Goal: Task Accomplishment & Management: Manage account settings

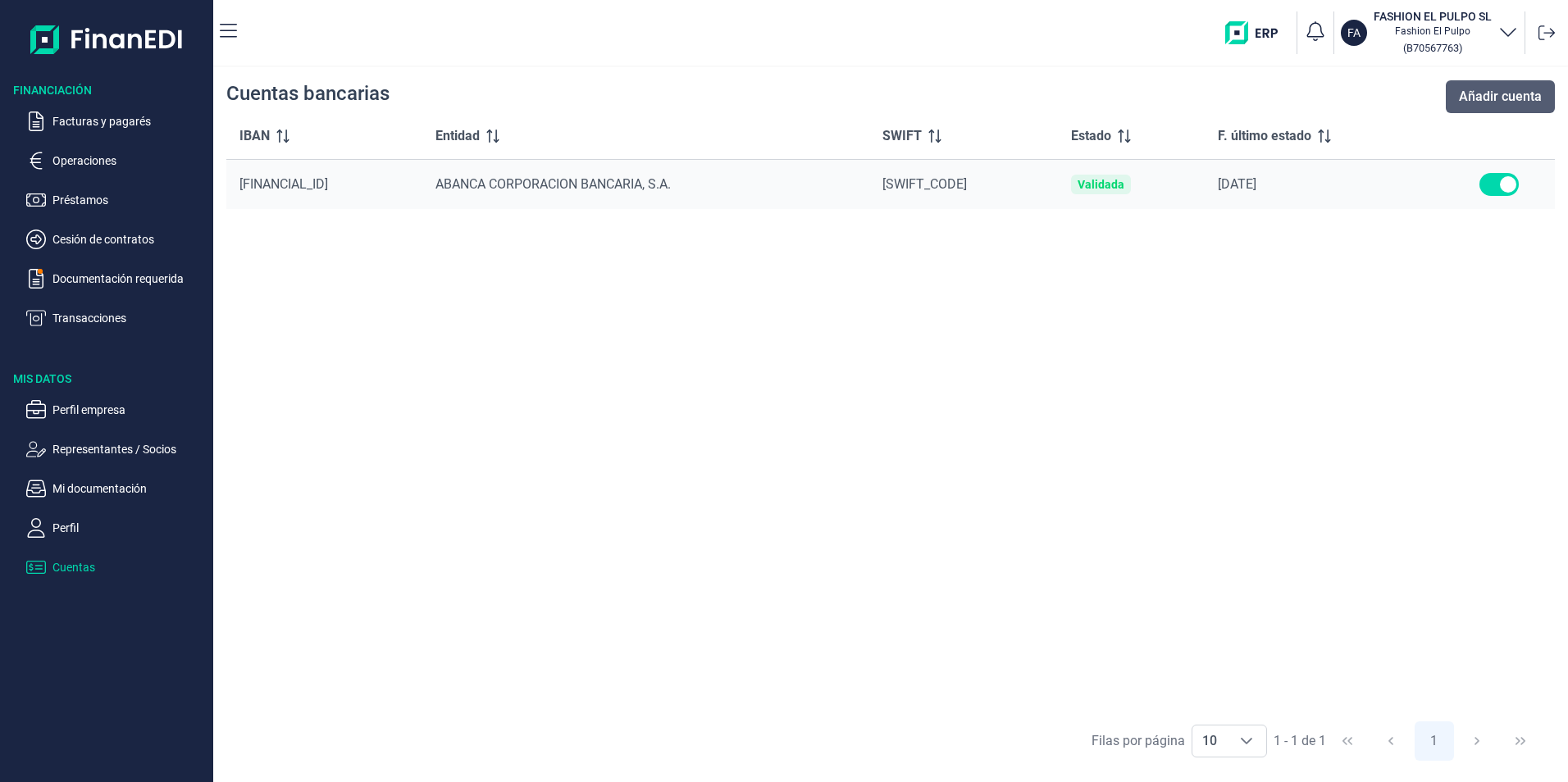
click at [1506, 99] on span "Añadir cuenta" at bounding box center [1500, 97] width 83 height 20
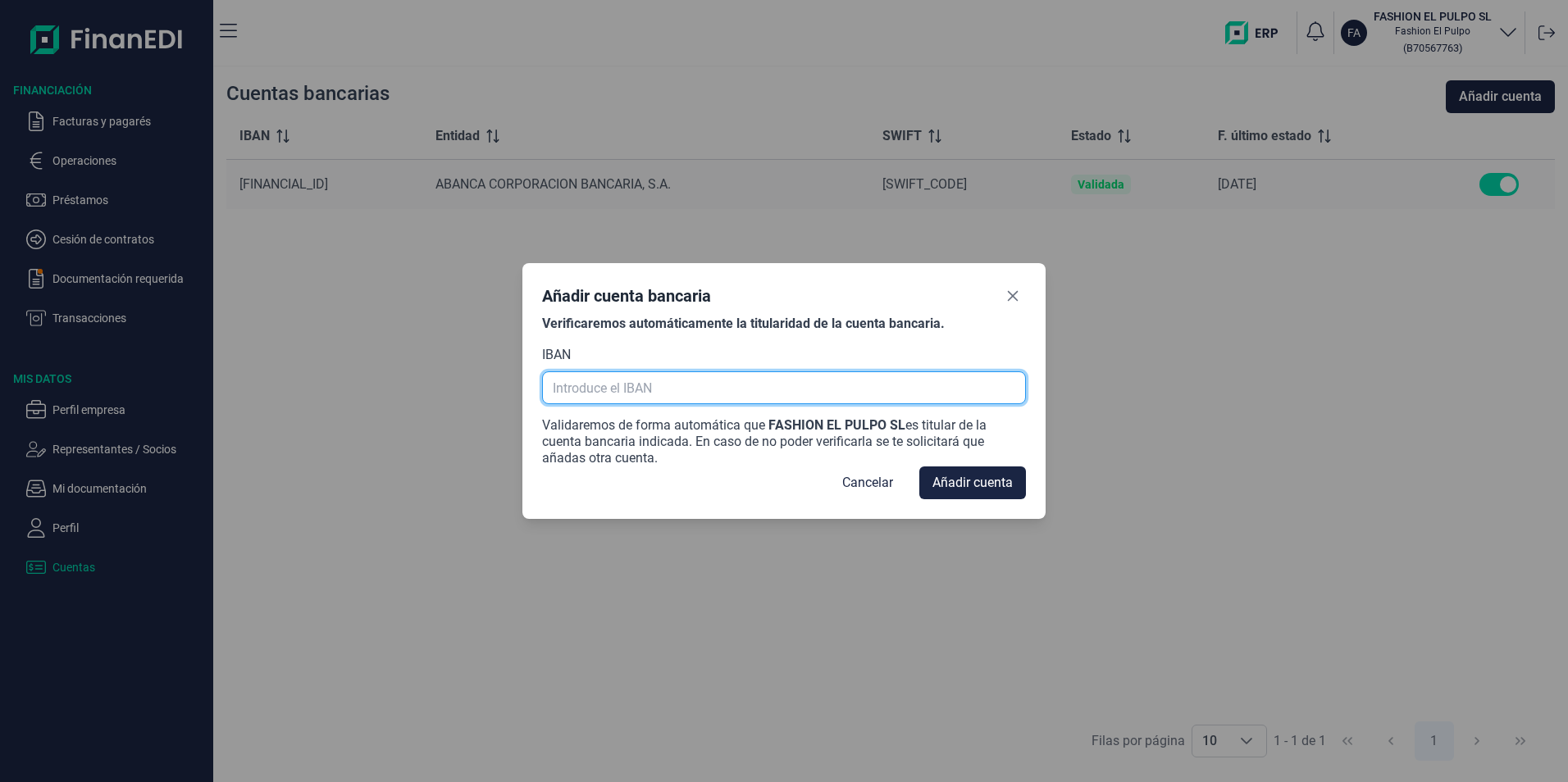
click at [718, 386] on input "text" at bounding box center [783, 388] width 483 height 33
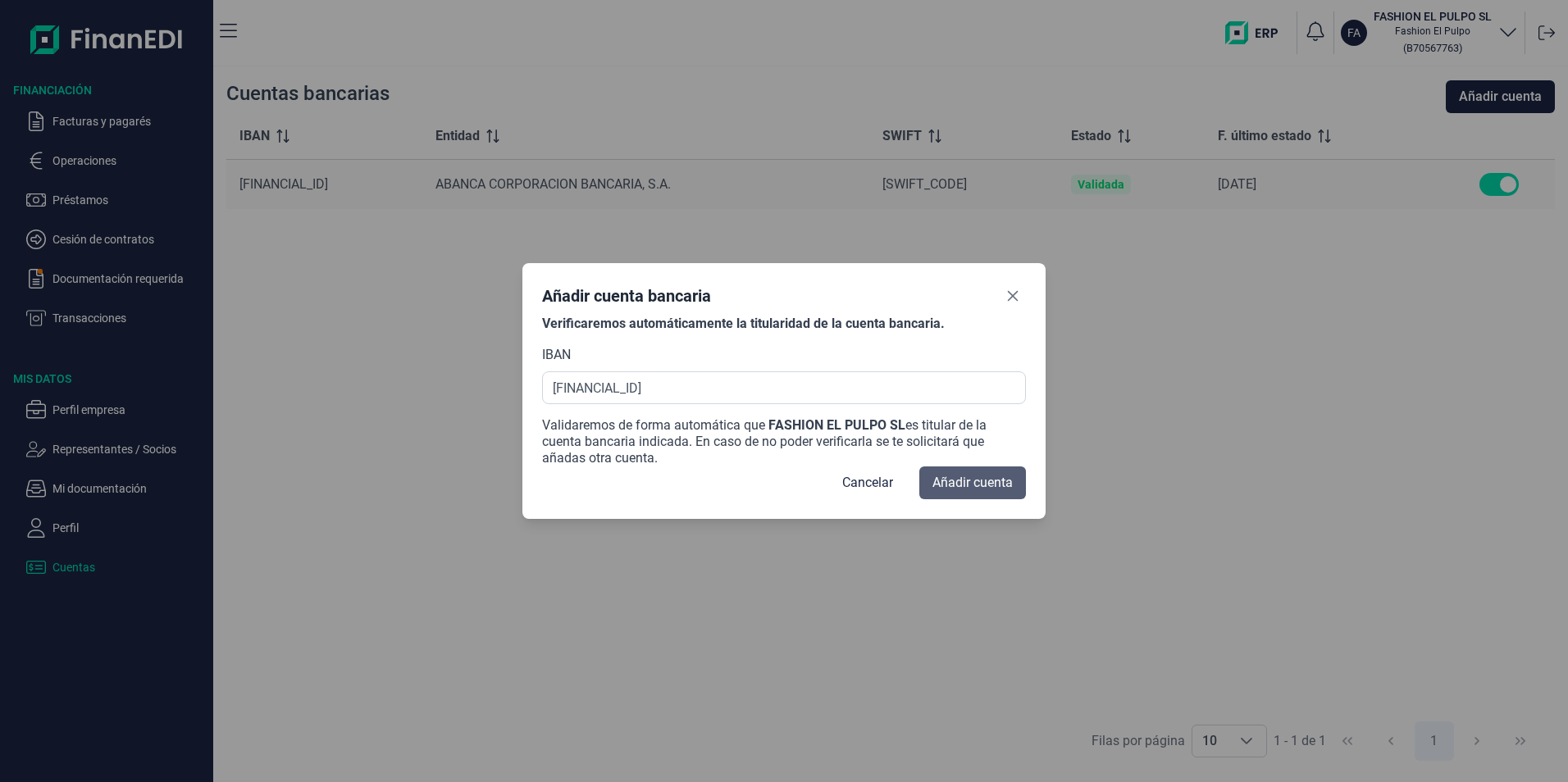
type input "ES90 3070 0044 5363 5940 5922"
click at [1008, 484] on span "Añadir cuenta" at bounding box center [972, 483] width 80 height 20
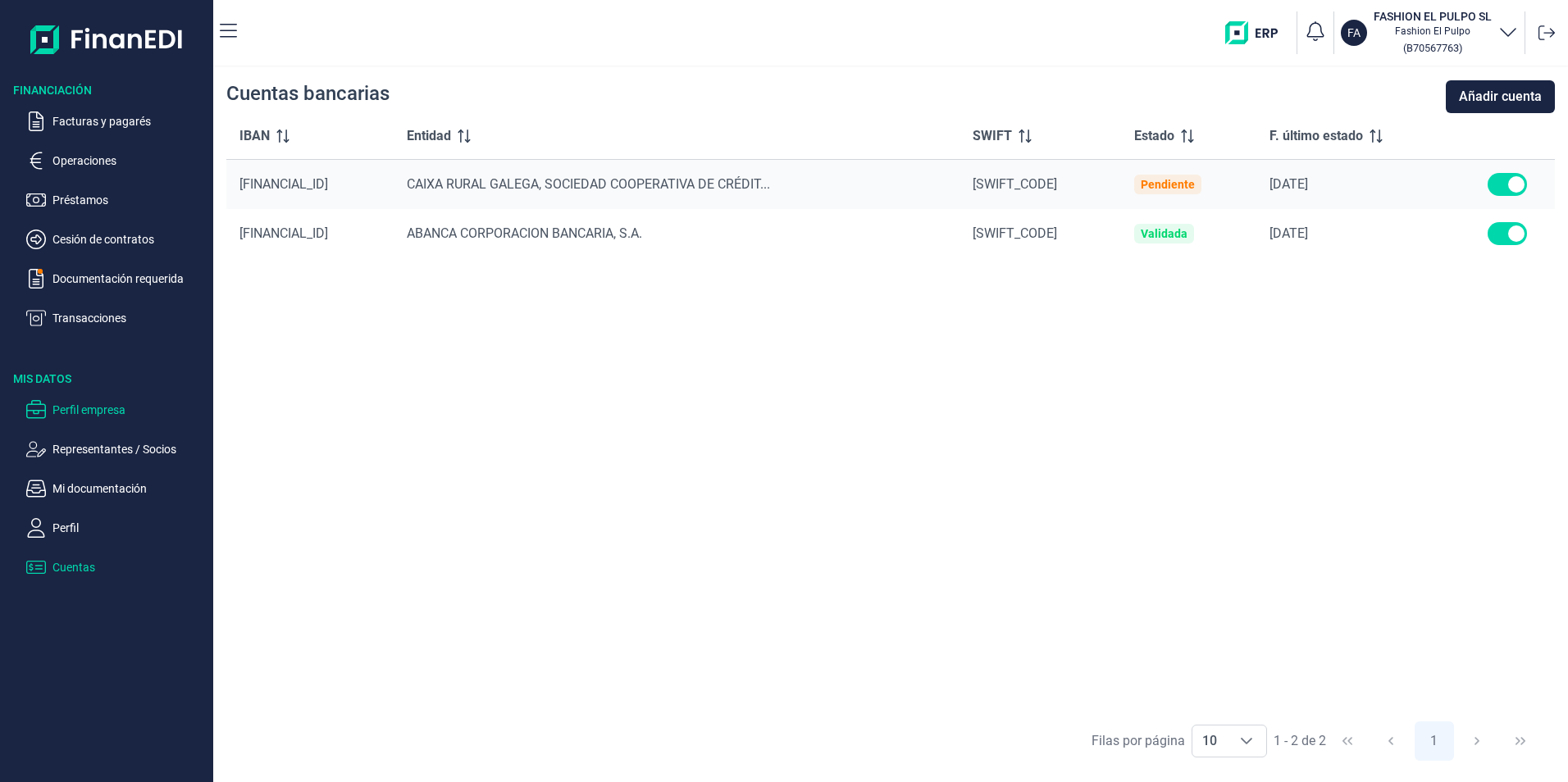
click at [93, 407] on p "Perfil empresa" at bounding box center [129, 410] width 154 height 20
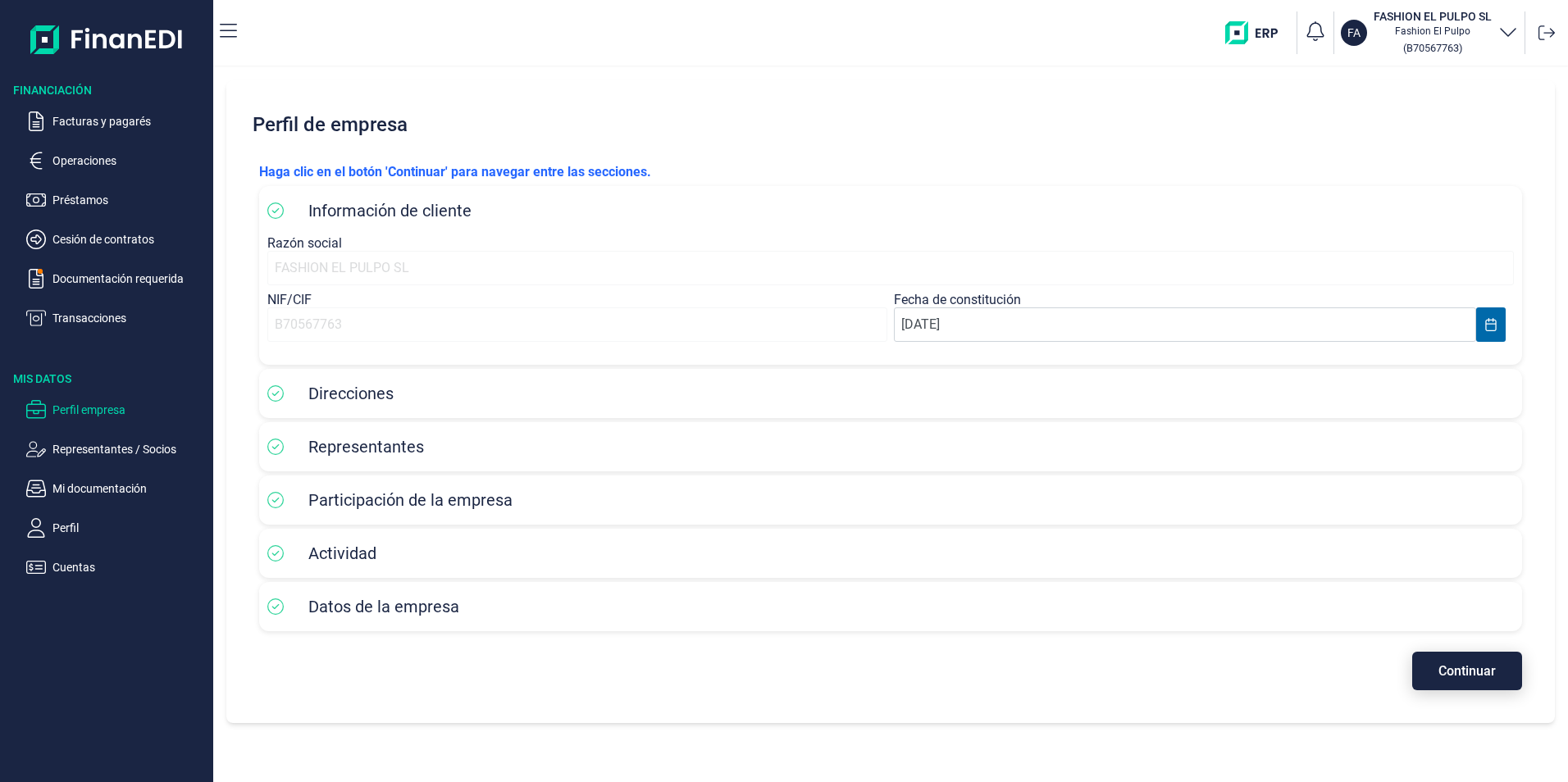
click at [1473, 667] on span "Continuar" at bounding box center [1466, 670] width 57 height 12
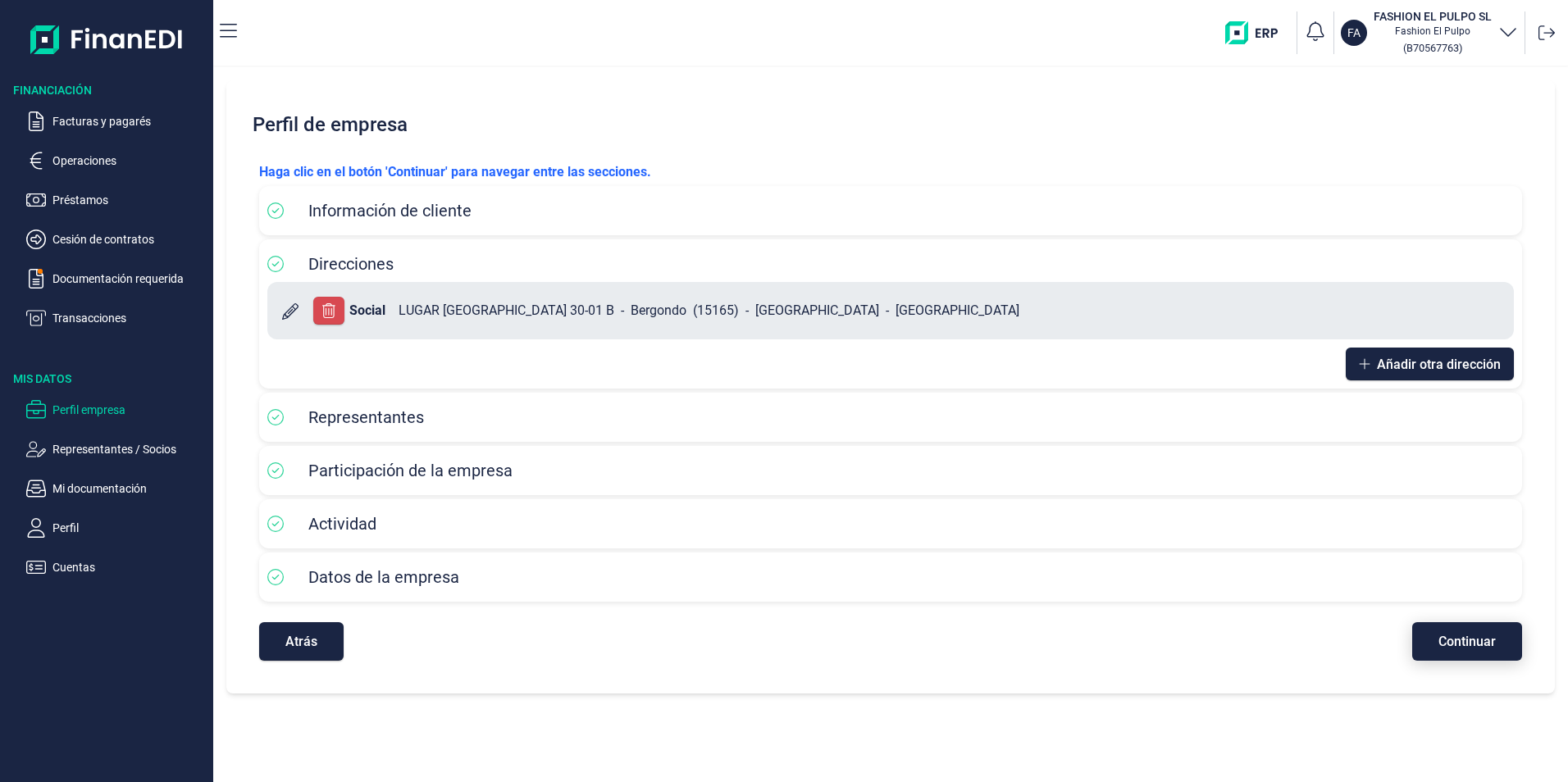
click at [1473, 655] on button "Continuar" at bounding box center [1467, 641] width 110 height 39
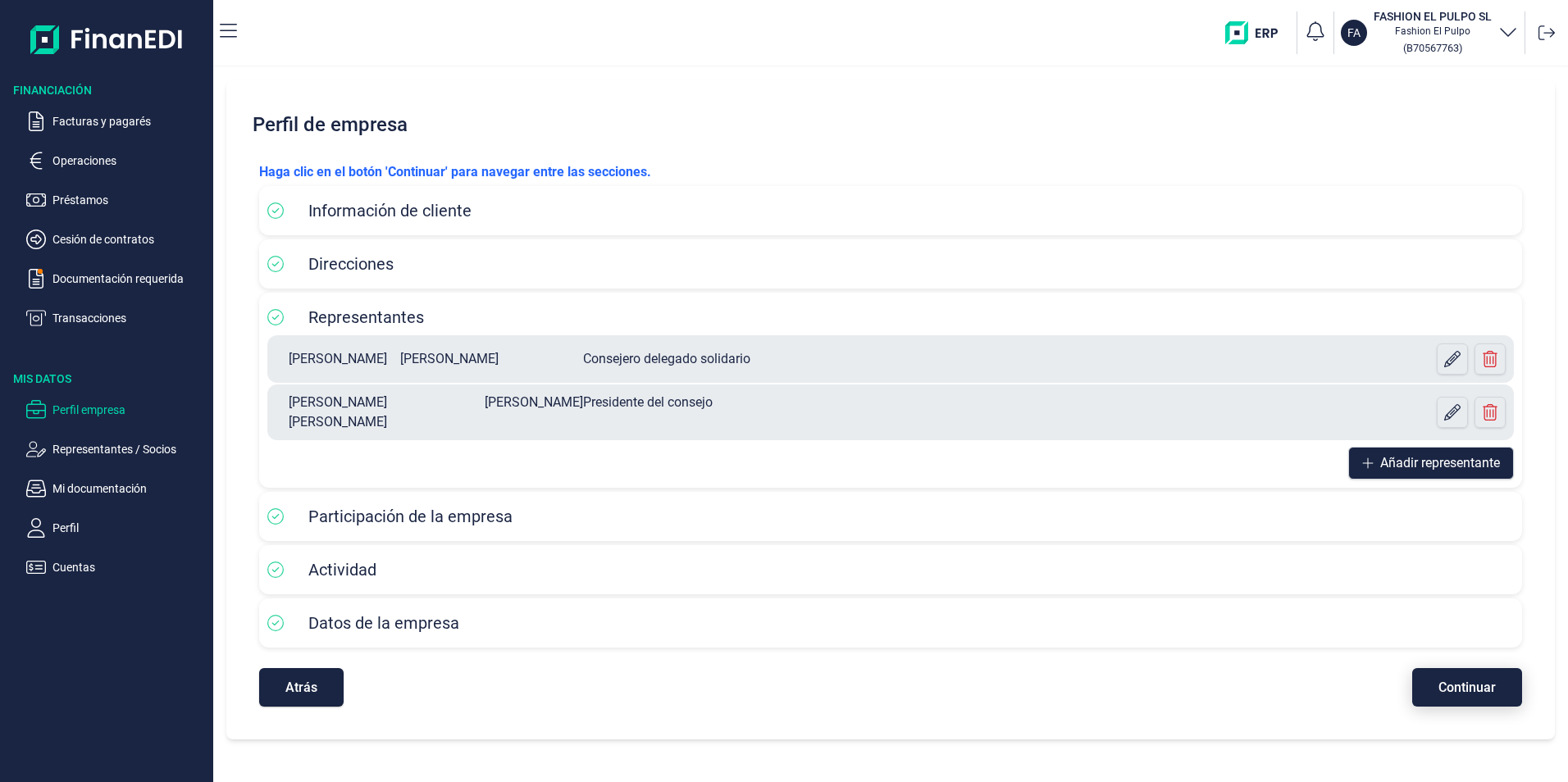
click at [1471, 681] on span "Continuar" at bounding box center [1466, 687] width 57 height 12
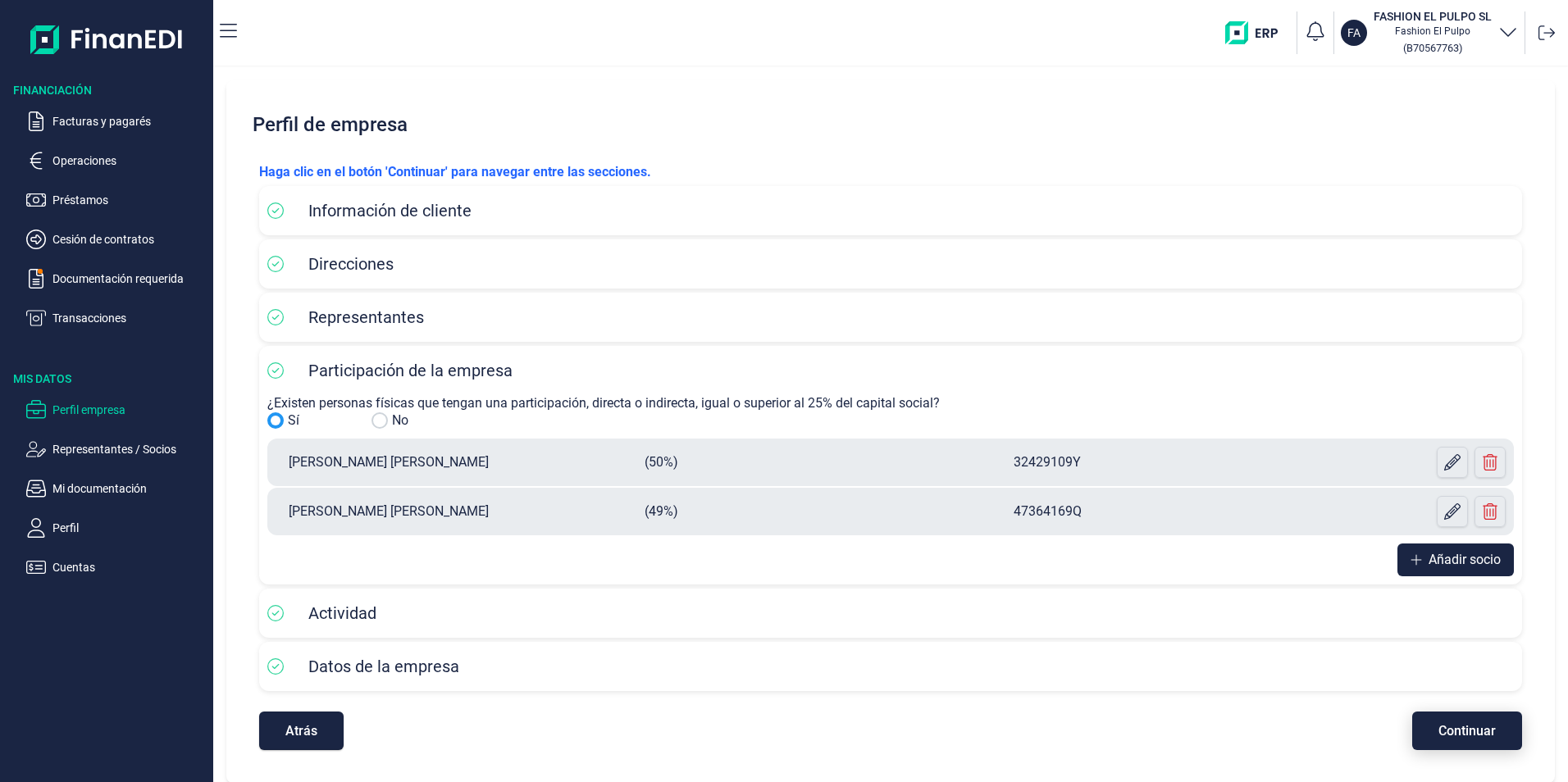
click at [1462, 730] on span "Continuar" at bounding box center [1466, 731] width 57 height 12
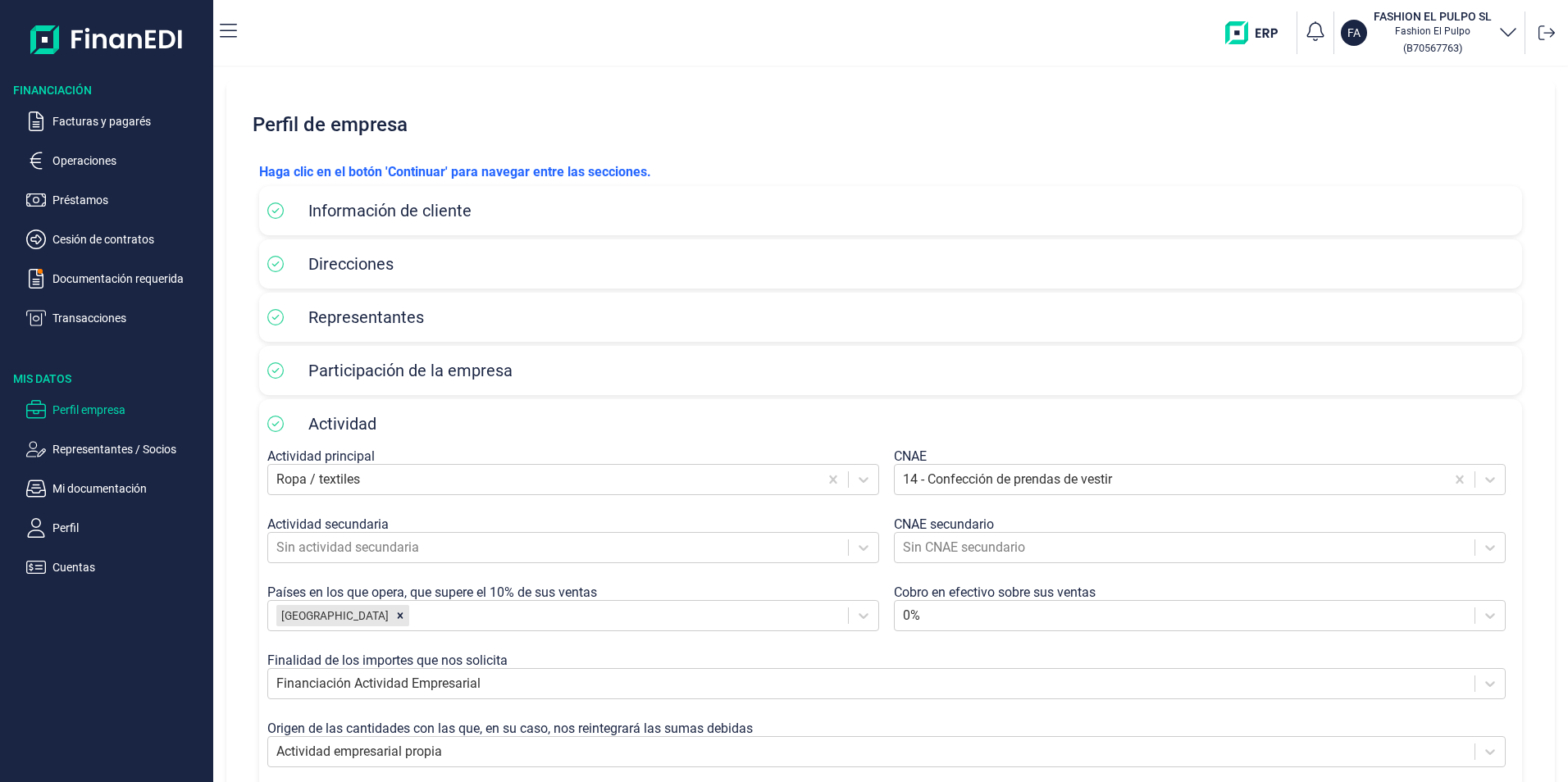
click at [284, 316] on span "Representantes" at bounding box center [345, 317] width 156 height 20
click at [343, 323] on span "Representantes" at bounding box center [366, 317] width 116 height 20
drag, startPoint x: 408, startPoint y: 321, endPoint x: 252, endPoint y: 308, distance: 156.5
click at [407, 322] on span "Representantes" at bounding box center [366, 317] width 116 height 20
click at [272, 316] on icon at bounding box center [275, 317] width 17 height 17
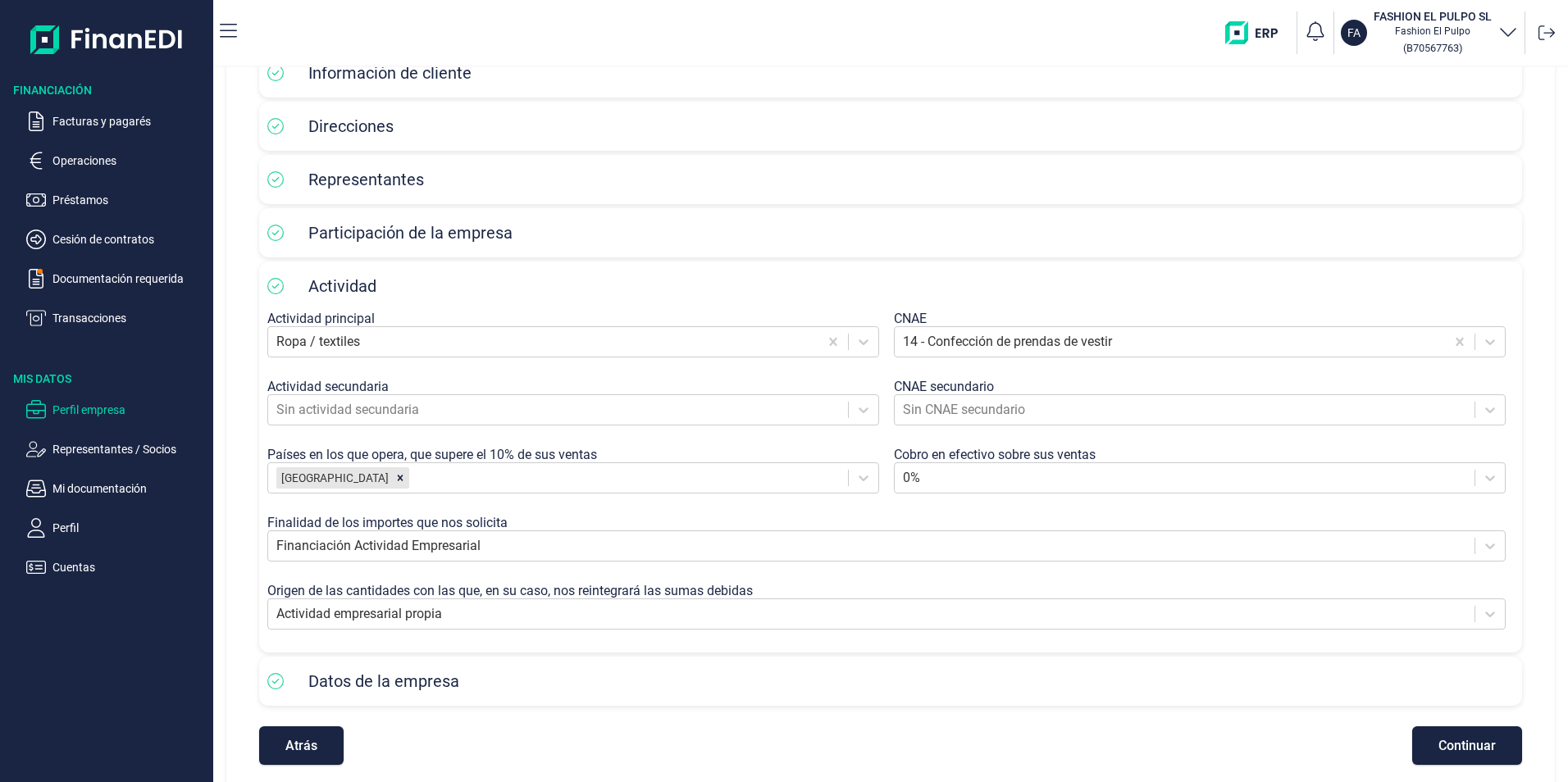
scroll to position [153, 0]
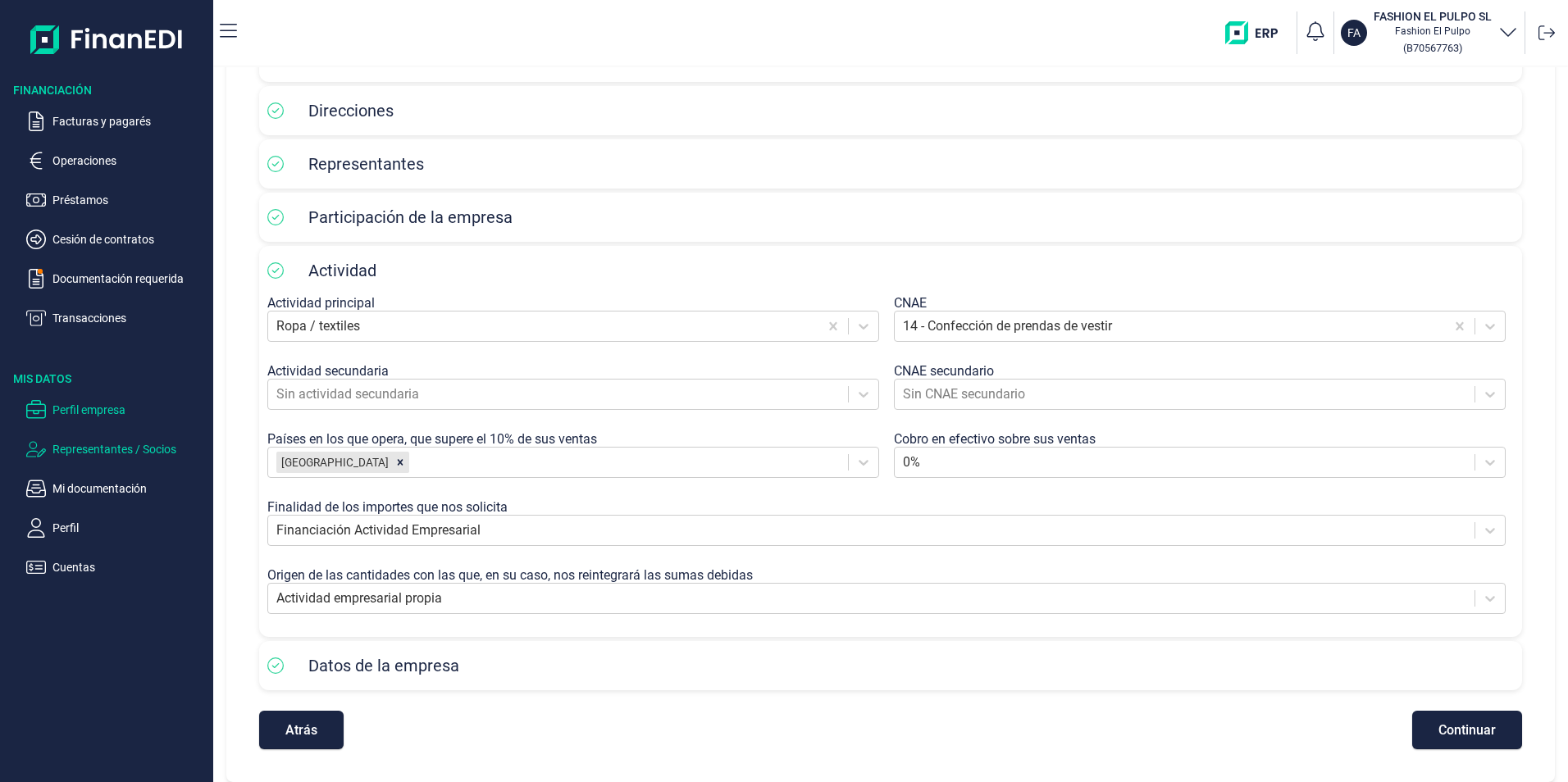
click at [60, 445] on p "Representantes / Socios" at bounding box center [129, 449] width 154 height 20
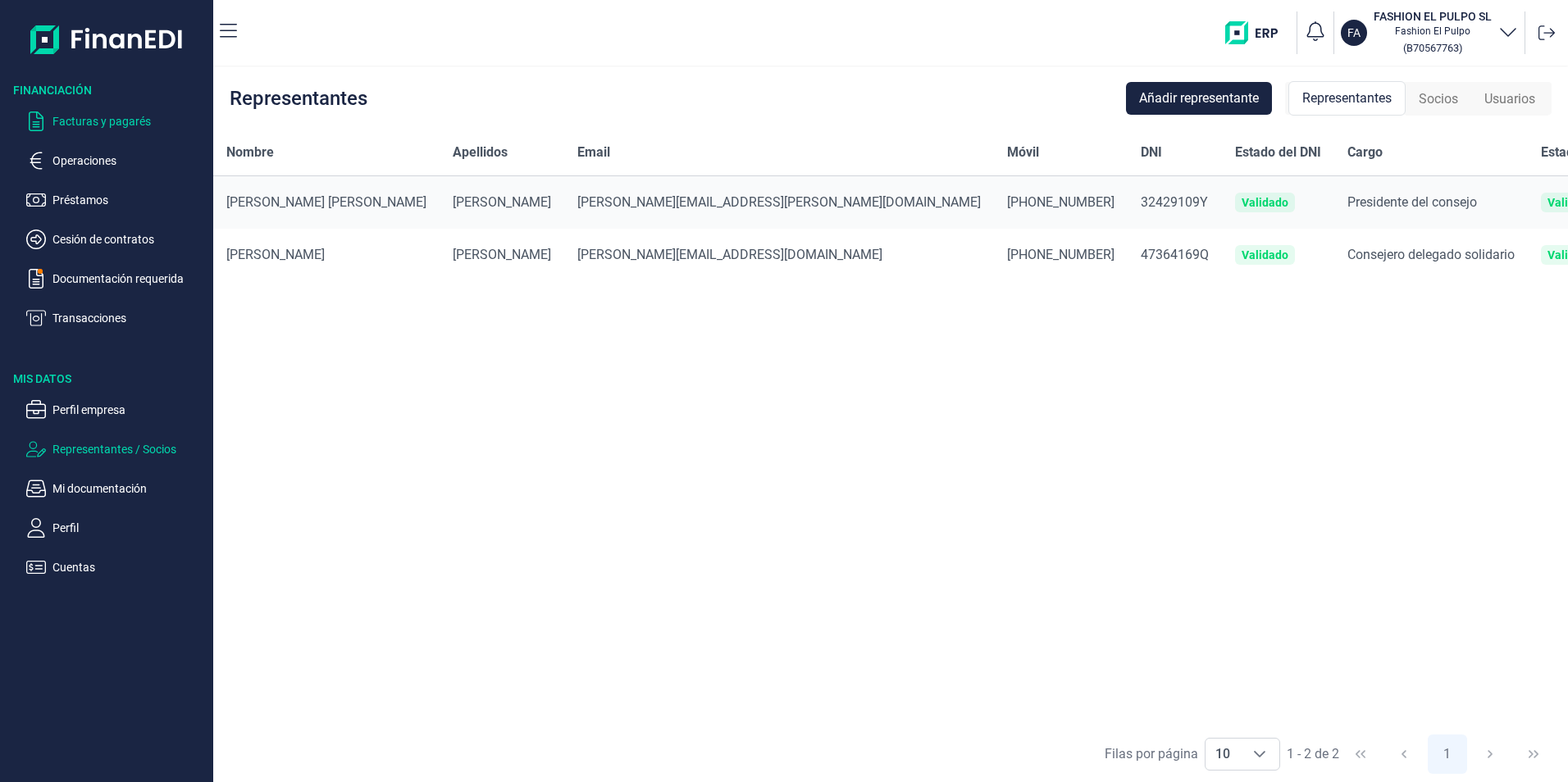
click at [100, 125] on p "Facturas y pagarés" at bounding box center [129, 122] width 154 height 20
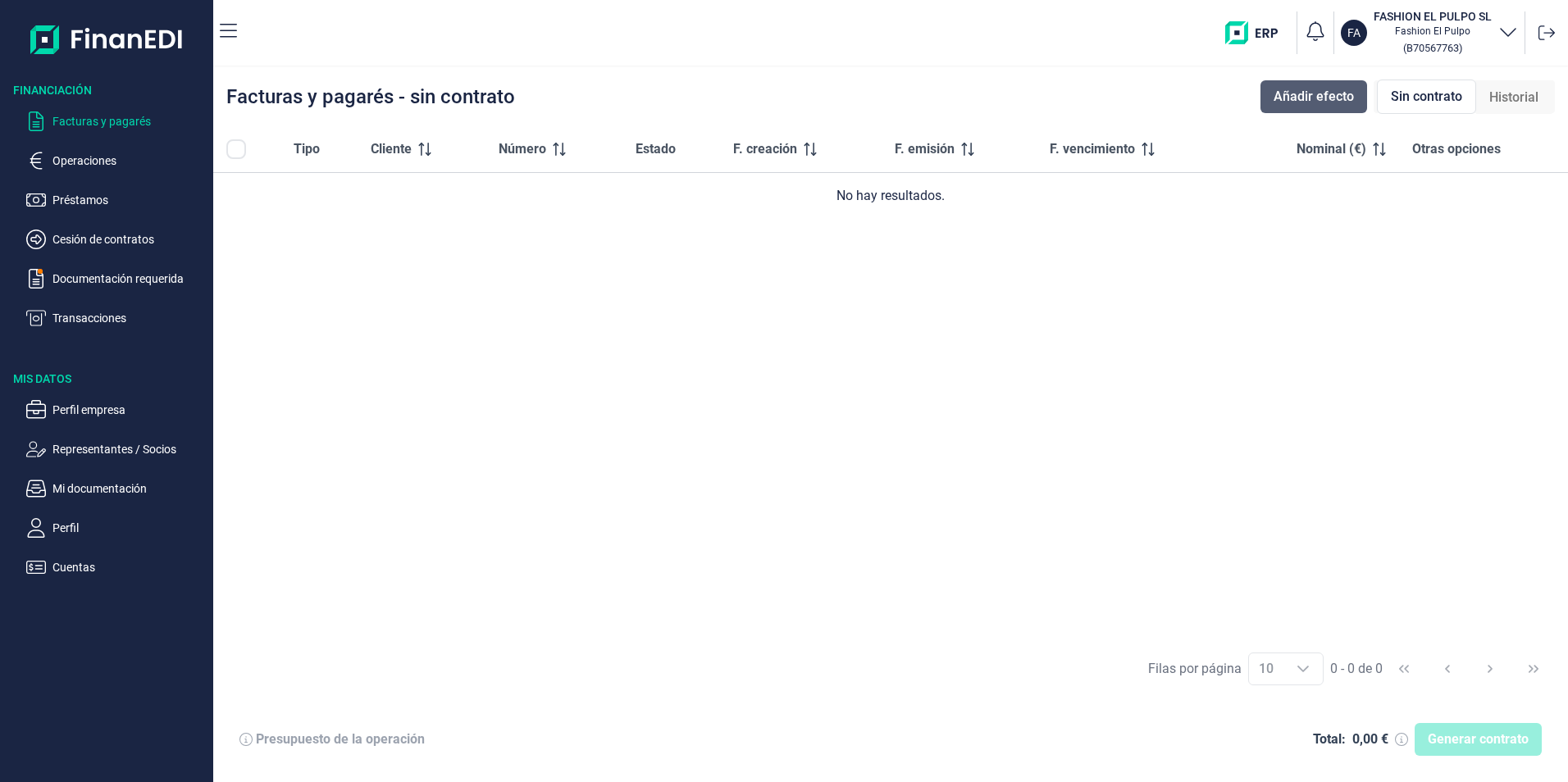
click at [1298, 92] on span "Añadir efecto" at bounding box center [1313, 97] width 80 height 20
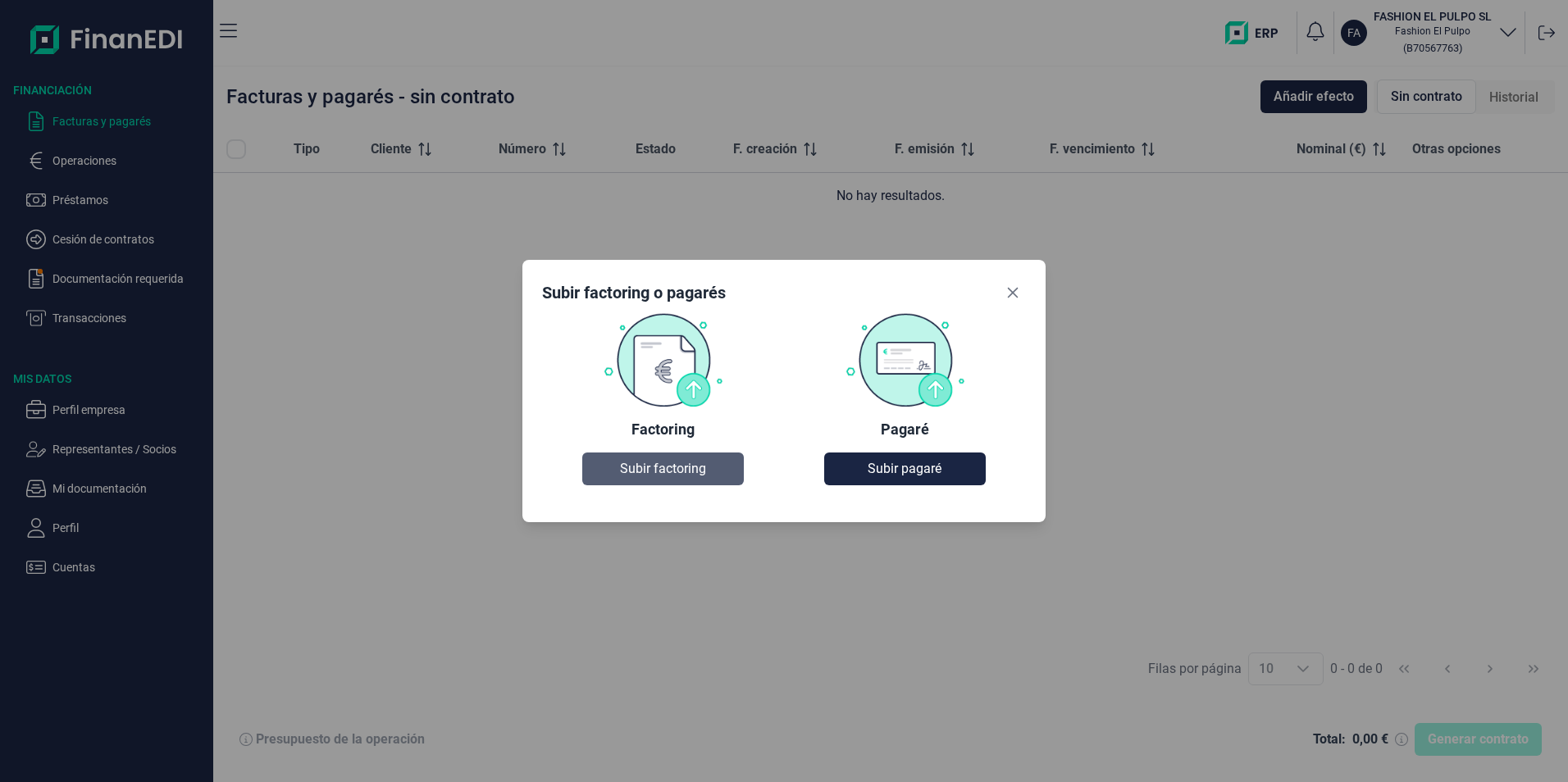
click at [670, 464] on span "Subir factoring" at bounding box center [663, 469] width 86 height 20
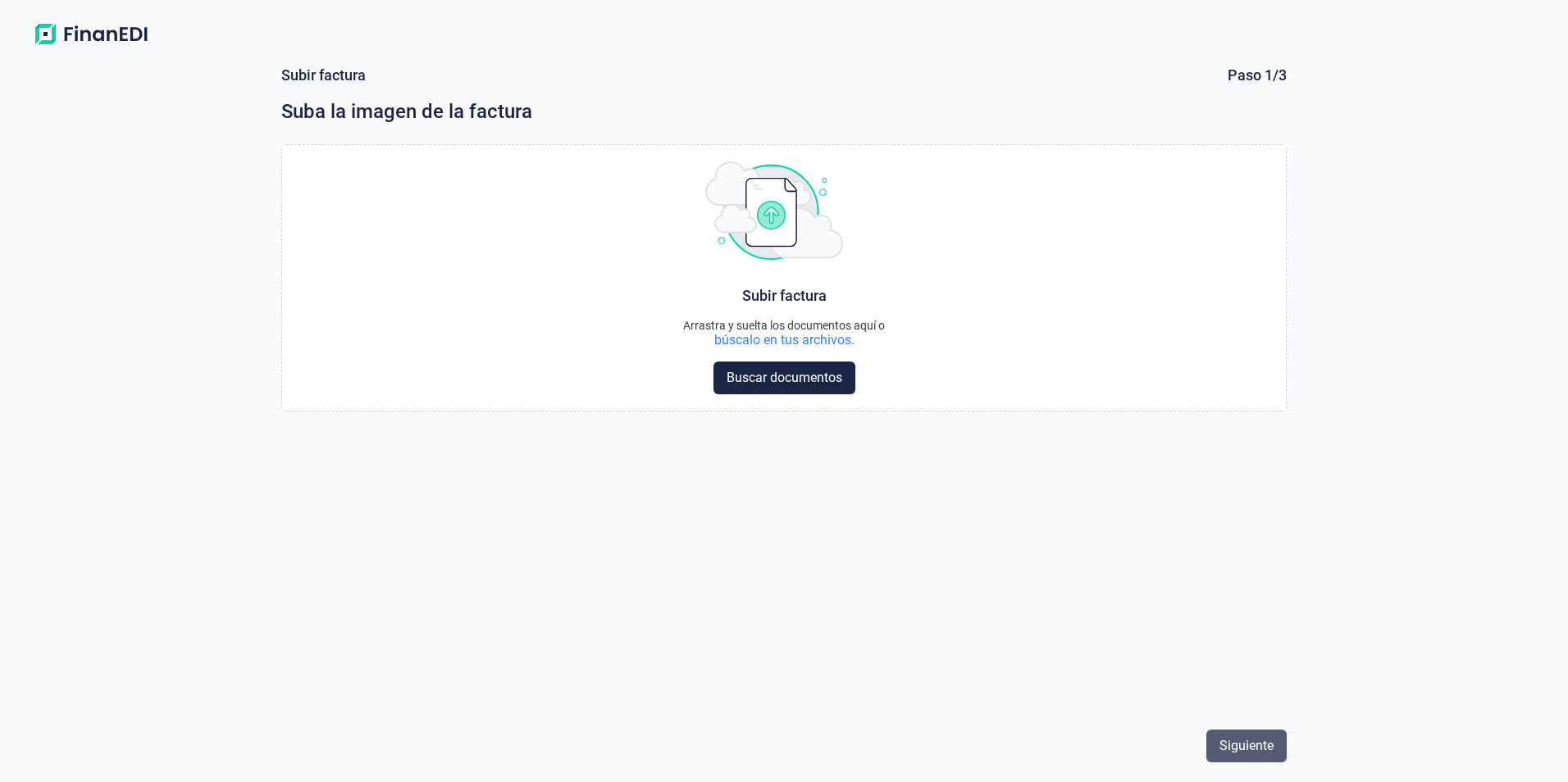
click at [1232, 744] on span "Siguiente" at bounding box center [1245, 746] width 54 height 20
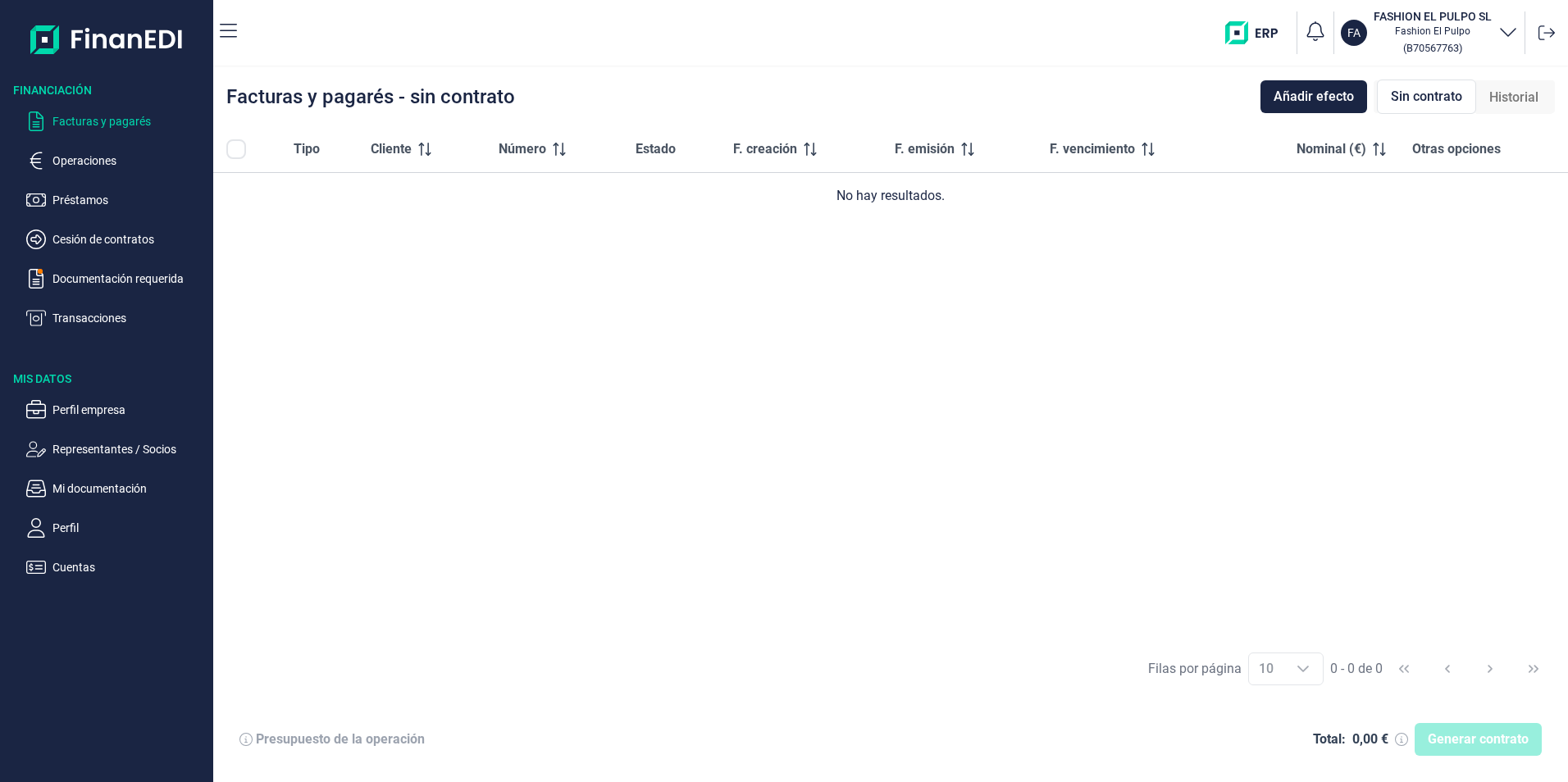
click at [1272, 33] on img "button" at bounding box center [1257, 33] width 65 height 23
click at [1317, 38] on icon "button" at bounding box center [1316, 31] width 23 height 23
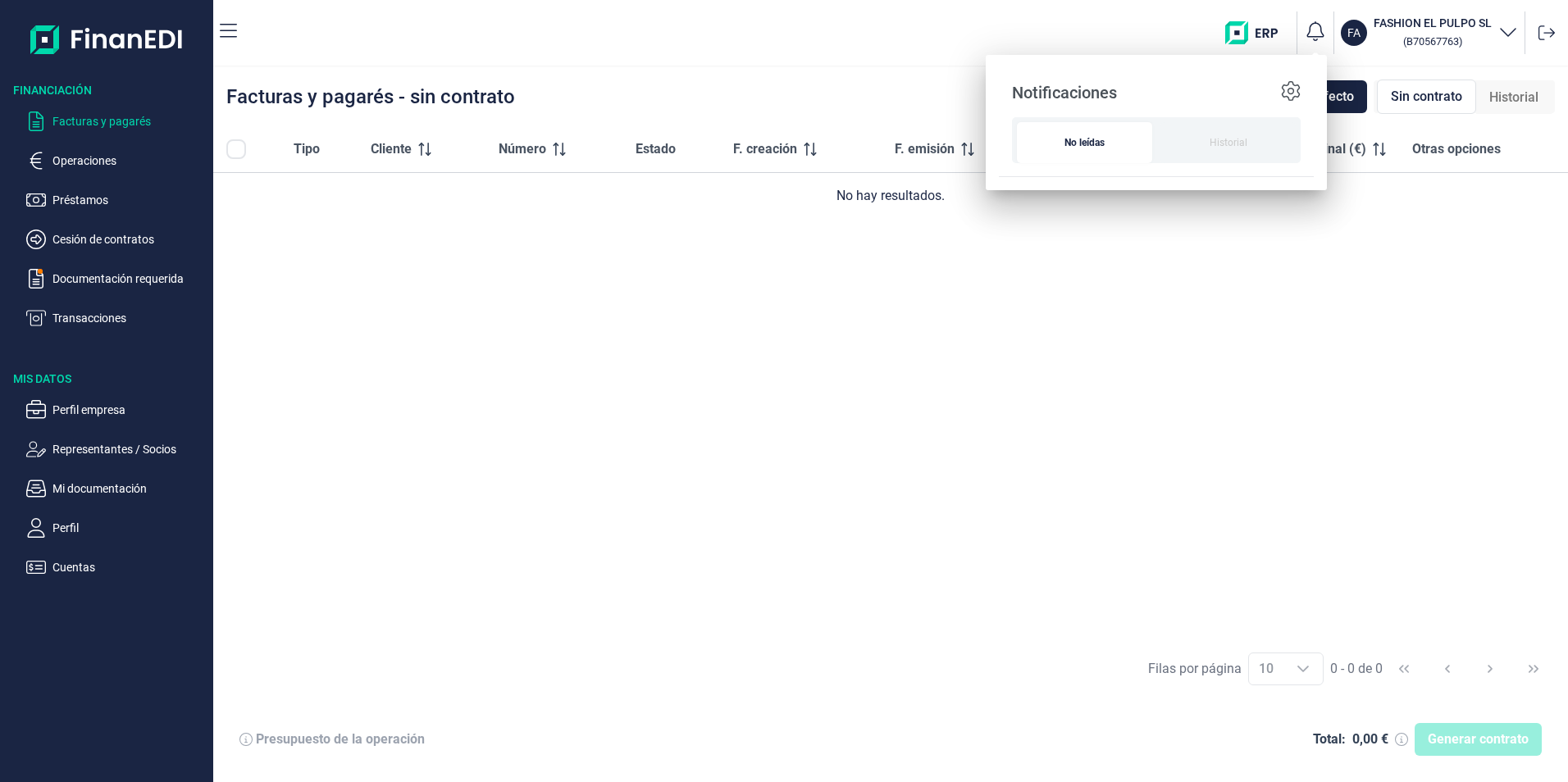
click at [1083, 36] on div "FA FASHION EL PULPO SL ( B70567763 )" at bounding box center [906, 32] width 1312 height 52
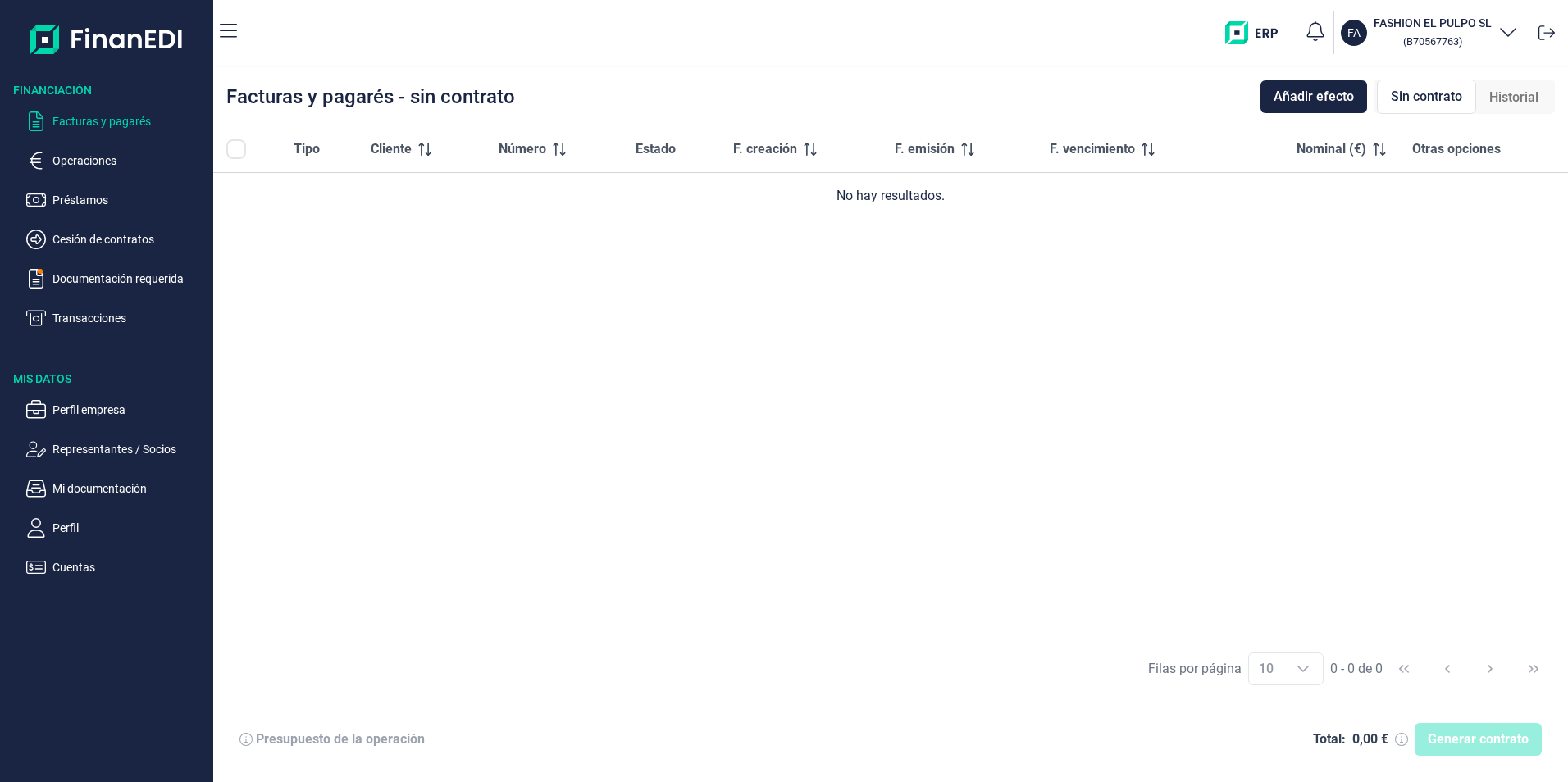
click at [1511, 21] on icon "button" at bounding box center [1508, 31] width 20 height 20
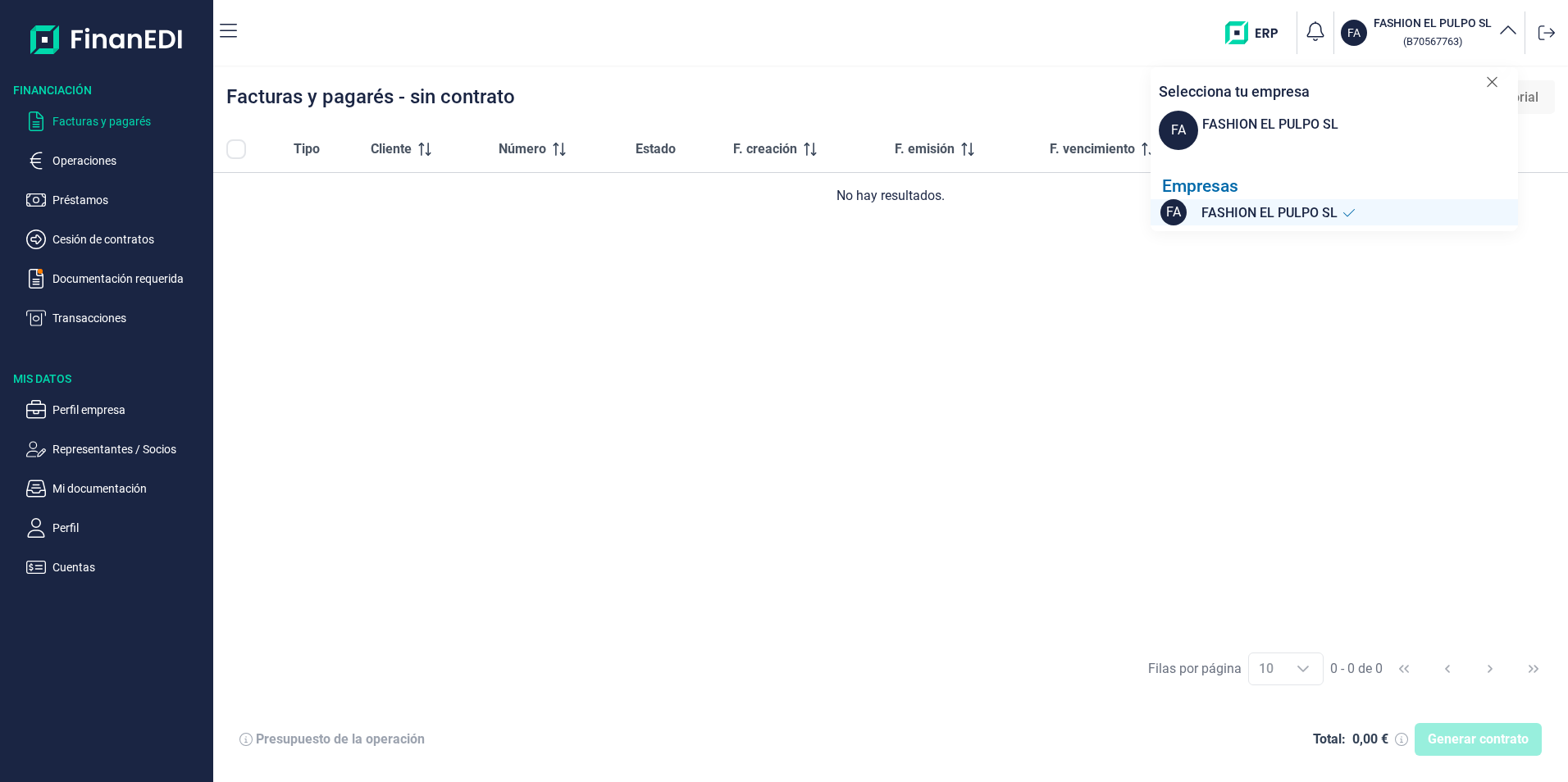
click at [1511, 23] on icon "button" at bounding box center [1508, 31] width 20 height 20
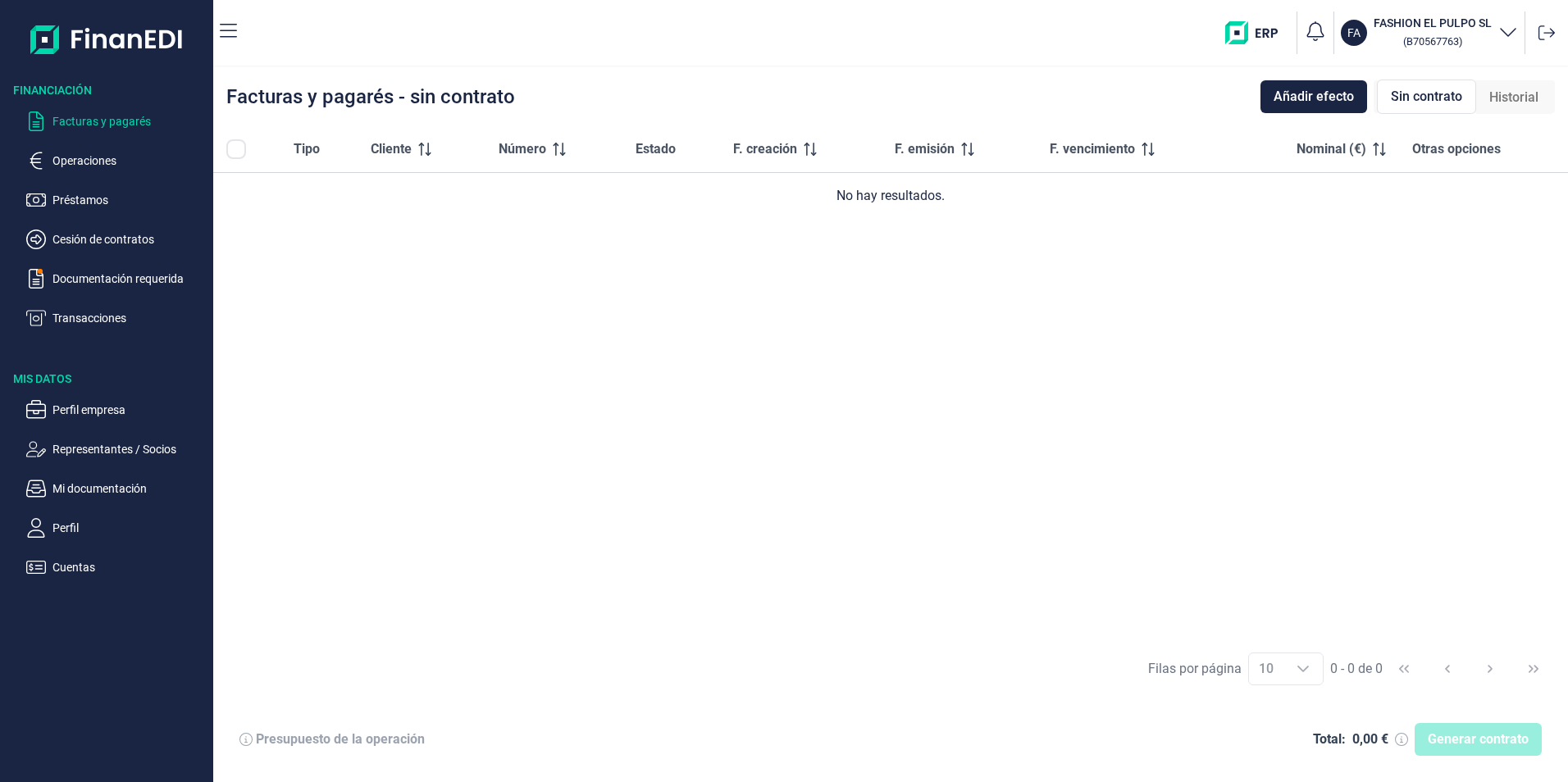
click at [89, 122] on p "Facturas y pagarés" at bounding box center [129, 122] width 154 height 20
click at [1506, 31] on icon "button" at bounding box center [1508, 31] width 20 height 20
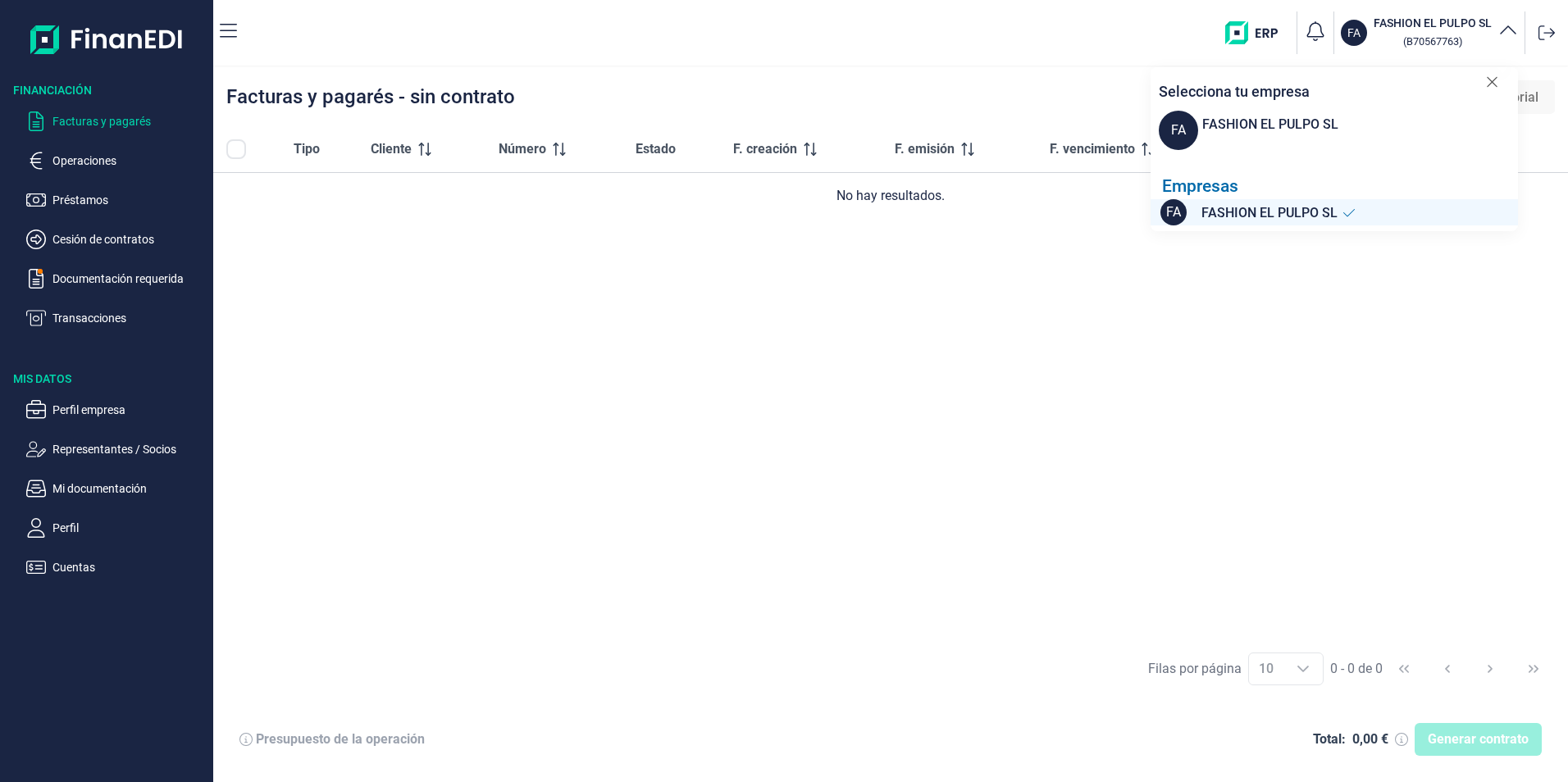
click at [1263, 219] on span "FASHION EL PULPO SL" at bounding box center [1269, 213] width 136 height 21
click at [1123, 236] on div "Tipo Cliente Número Estado F. creación F. emisión F. vencimiento Nominal (€) Ot…" at bounding box center [891, 384] width 1355 height 514
click at [50, 41] on img at bounding box center [107, 39] width 153 height 52
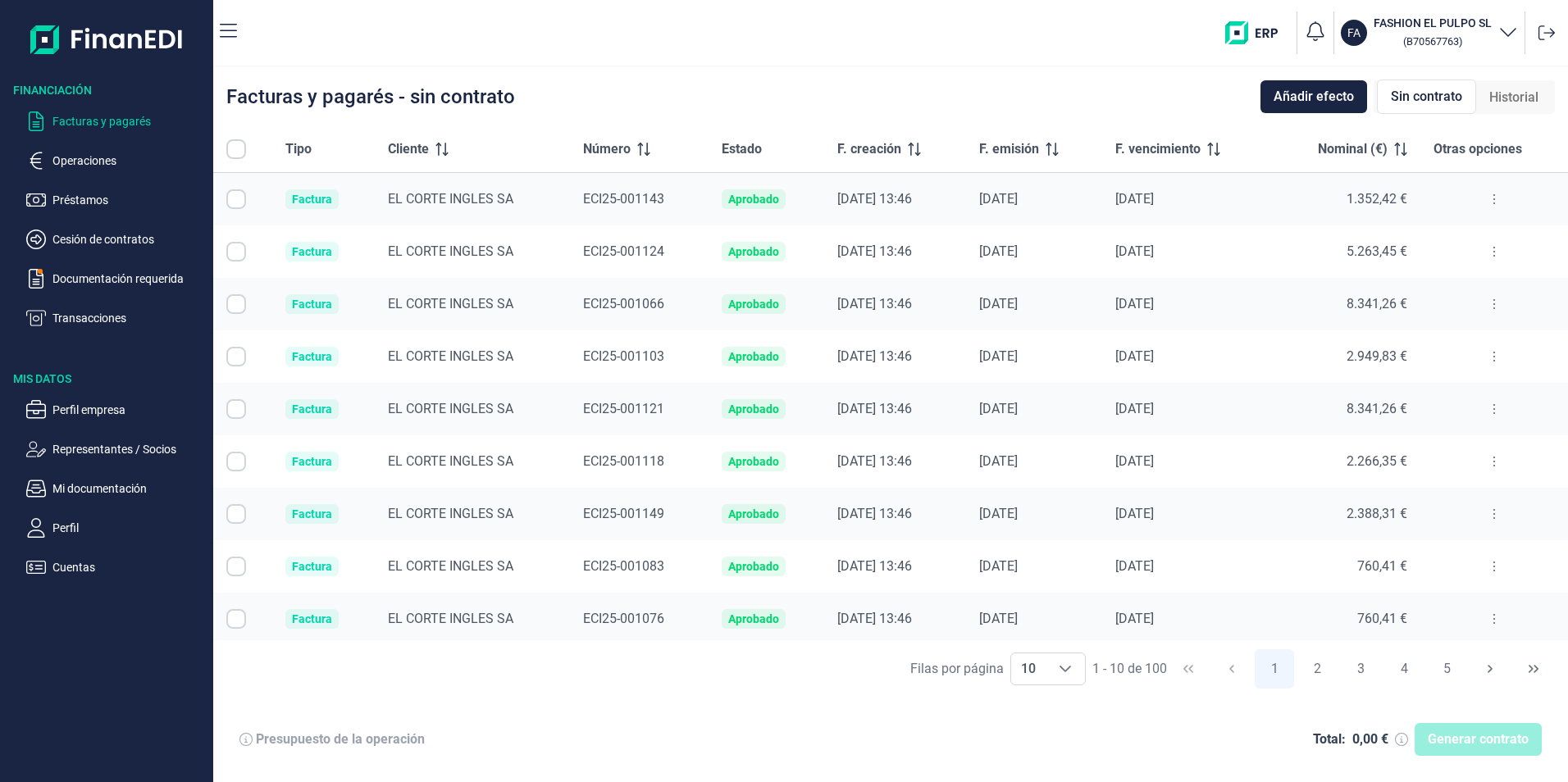
checkbox input "true"
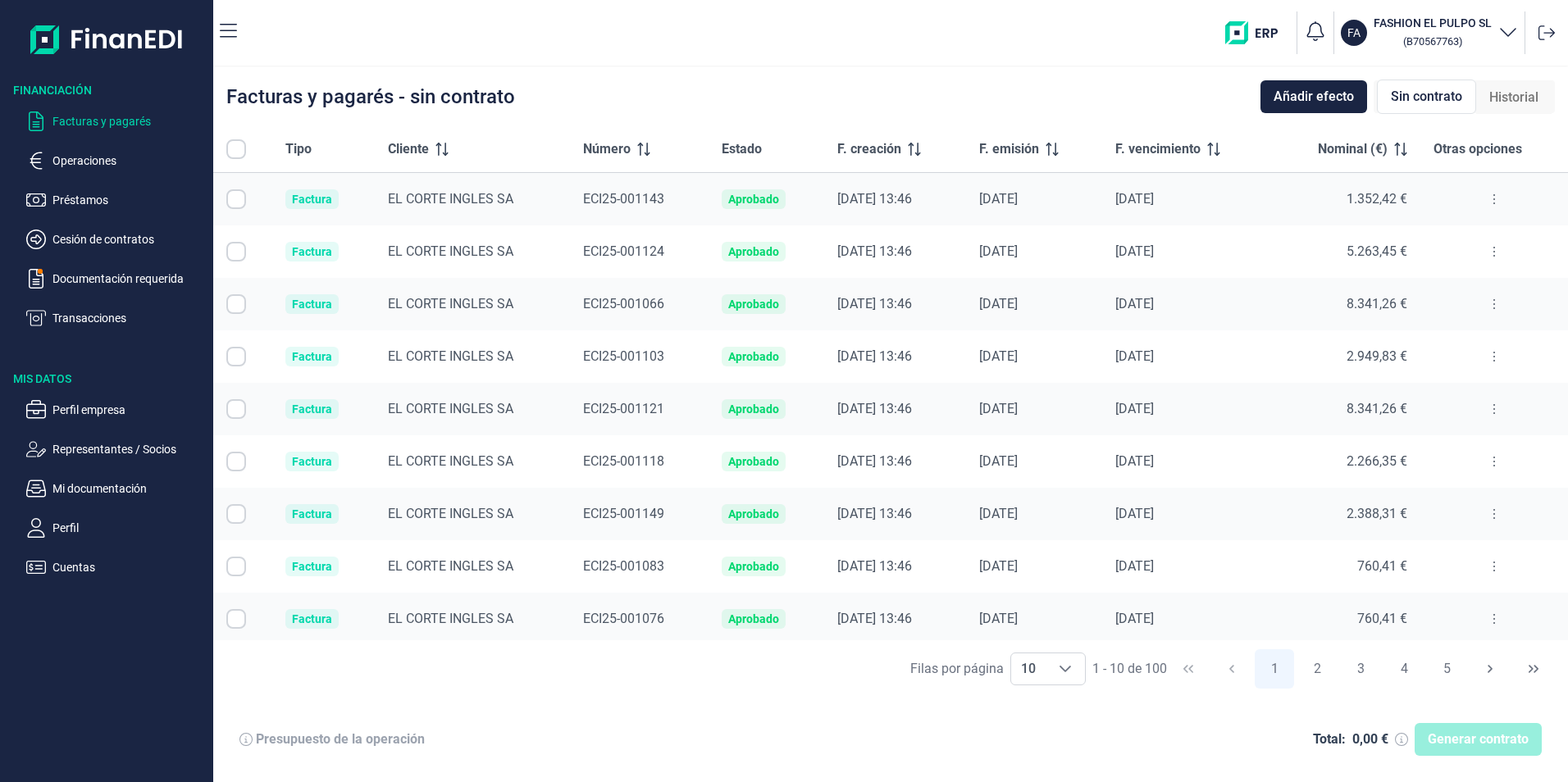
checkbox input "true"
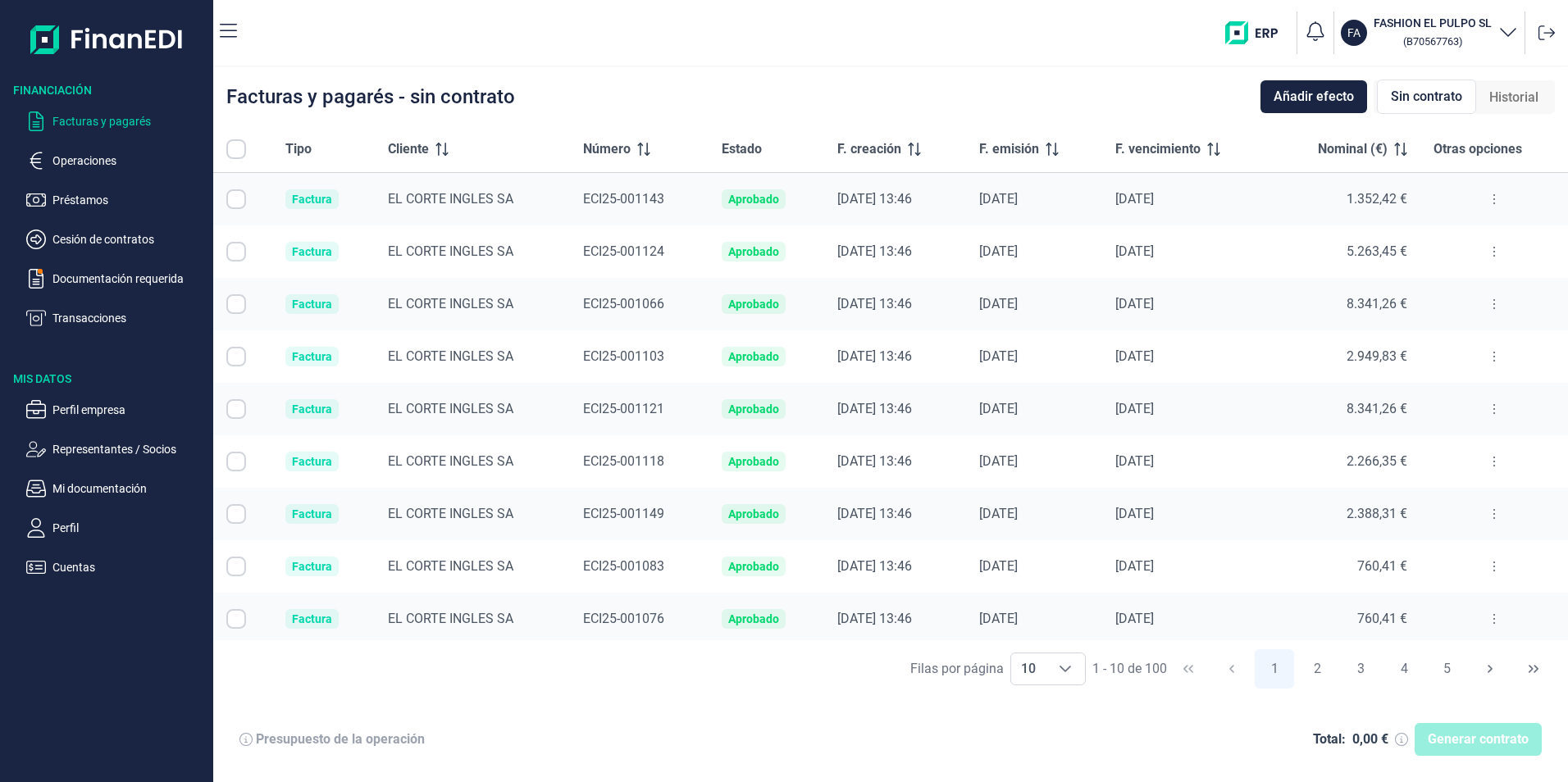
checkbox input "true"
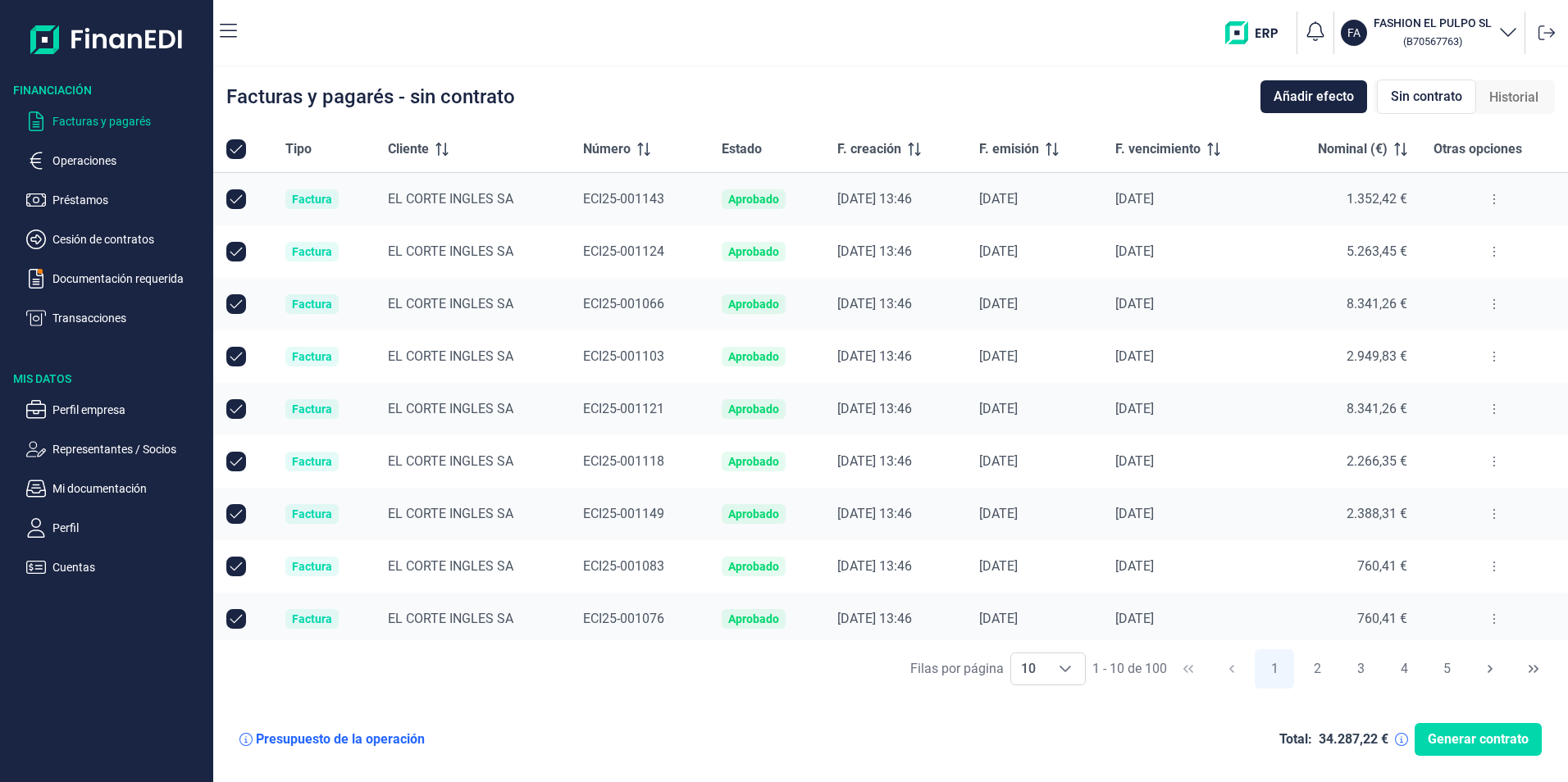
click at [52, 46] on img at bounding box center [107, 39] width 153 height 52
checkbox input "true"
click at [1269, 38] on img "button" at bounding box center [1257, 33] width 65 height 23
